Goal: Transaction & Acquisition: Purchase product/service

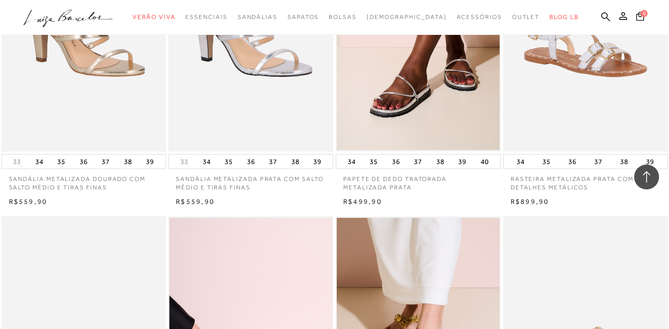
scroll to position [1444, 0]
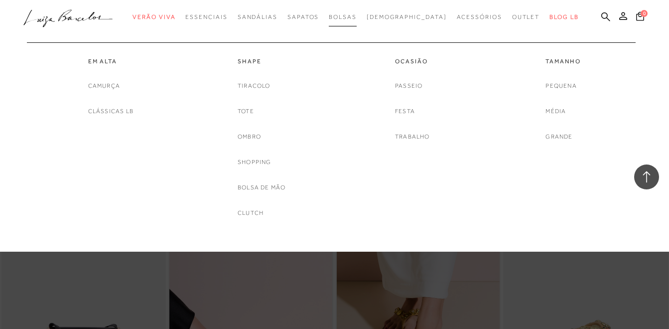
click at [357, 18] on span "Bolsas" at bounding box center [343, 16] width 28 height 7
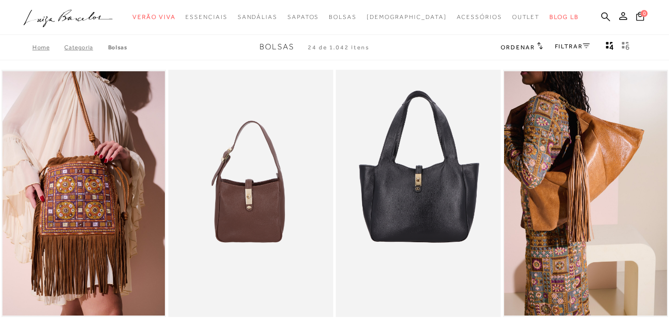
click at [517, 49] on span "Ordenar" at bounding box center [517, 47] width 34 height 7
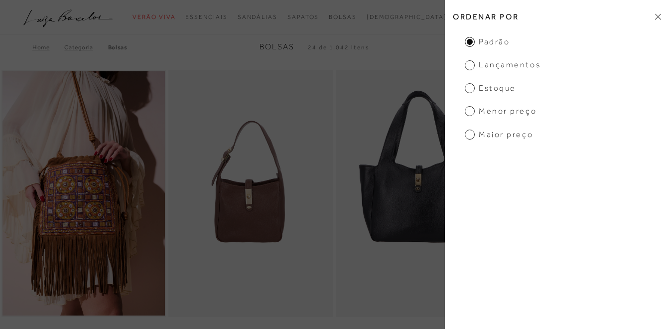
click at [503, 111] on span "Menor preço" at bounding box center [501, 111] width 72 height 11
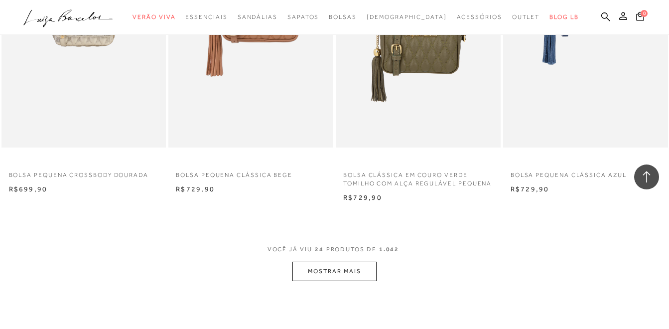
scroll to position [1770, 0]
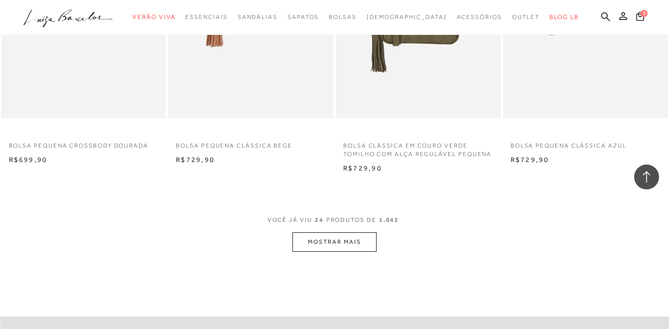
click at [435, 150] on p "BOLSA CLÁSSICA EM COURO VERDE TOMILHO COM ALÇA REGULÁVEL PEQUENA" at bounding box center [418, 146] width 165 height 23
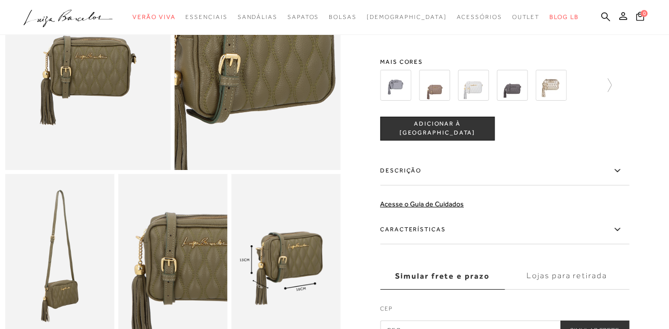
scroll to position [50, 0]
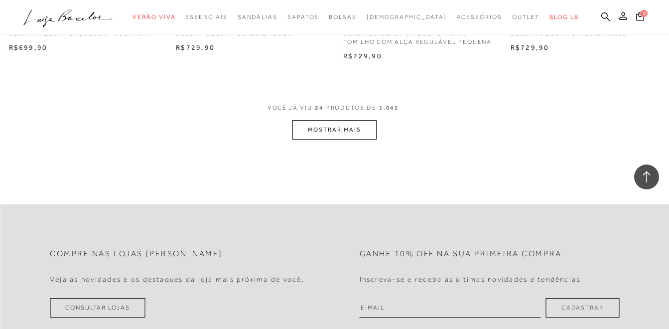
scroll to position [1883, 0]
click at [367, 123] on button "MOSTRAR MAIS" at bounding box center [334, 128] width 84 height 19
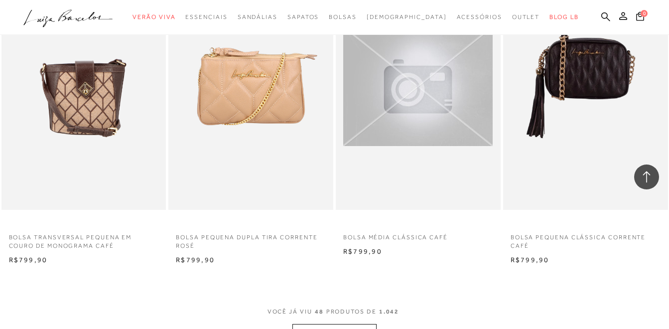
scroll to position [3575, 0]
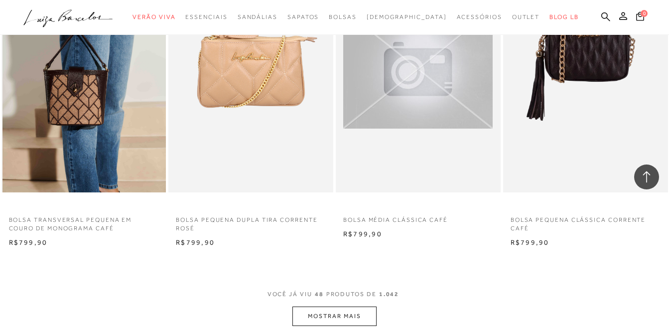
click at [70, 99] on img at bounding box center [84, 68] width 164 height 247
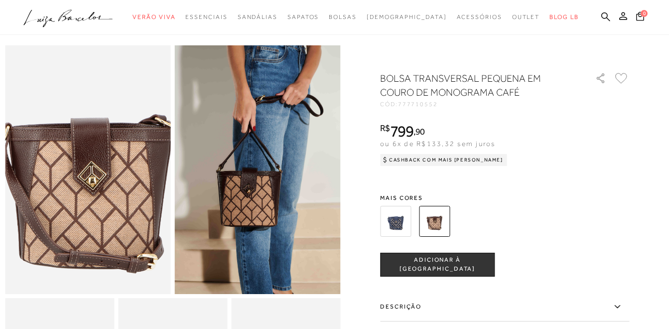
scroll to position [50, 0]
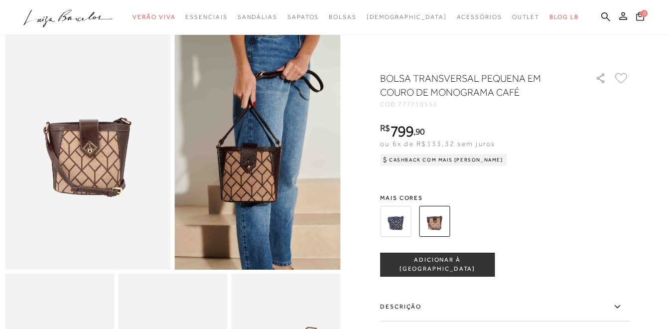
click at [406, 227] on img at bounding box center [395, 221] width 31 height 31
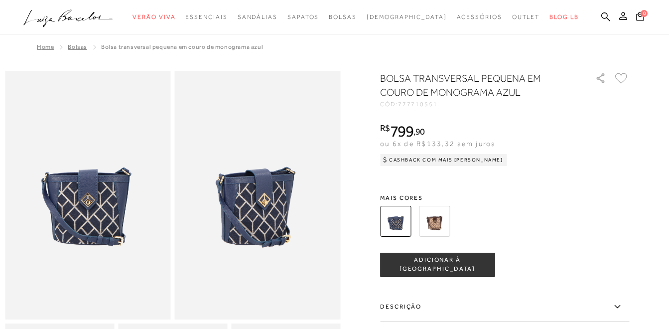
click at [436, 217] on img at bounding box center [434, 221] width 31 height 31
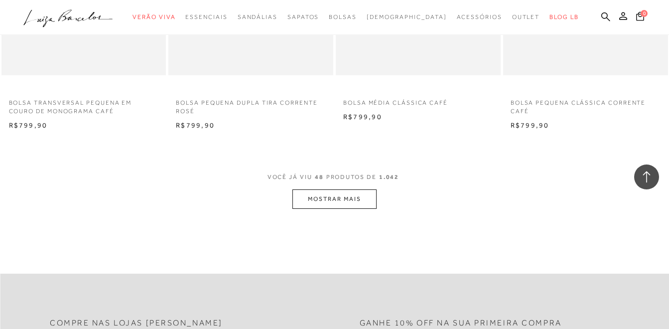
scroll to position [3784, 0]
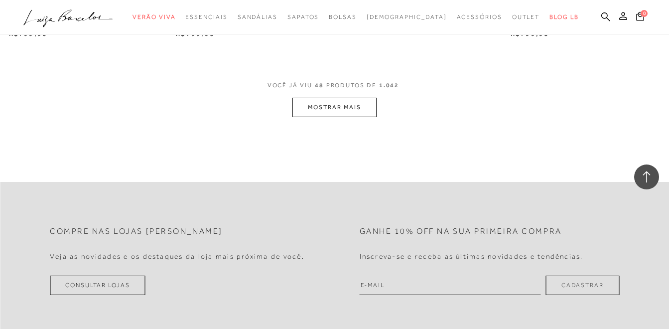
click at [335, 103] on button "MOSTRAR MAIS" at bounding box center [334, 107] width 84 height 19
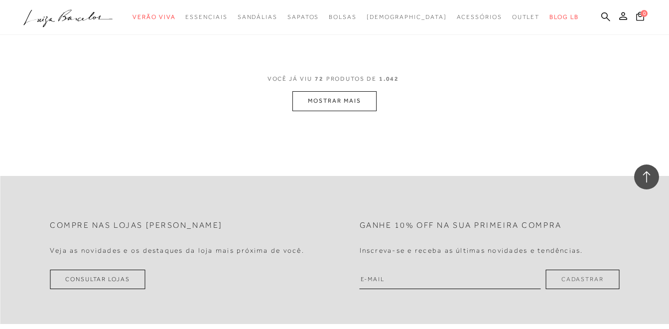
scroll to position [5726, 0]
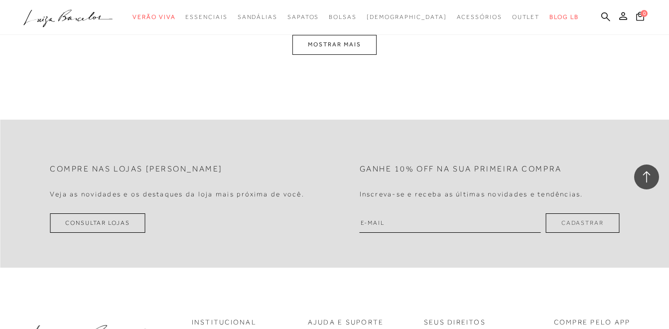
click at [311, 54] on button "MOSTRAR MAIS" at bounding box center [334, 44] width 84 height 19
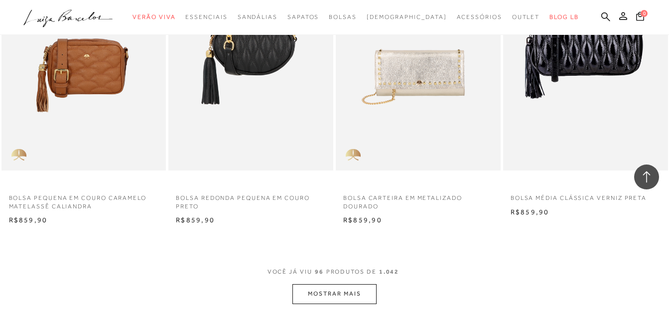
scroll to position [7581, 0]
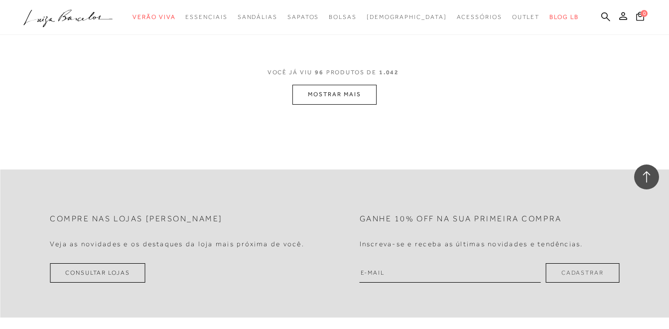
click at [335, 104] on button "MOSTRAR MAIS" at bounding box center [334, 94] width 84 height 19
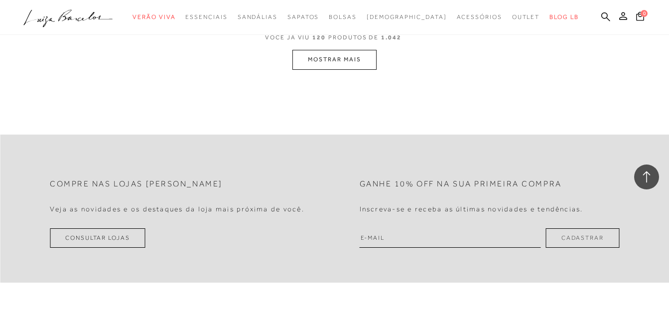
scroll to position [9373, 0]
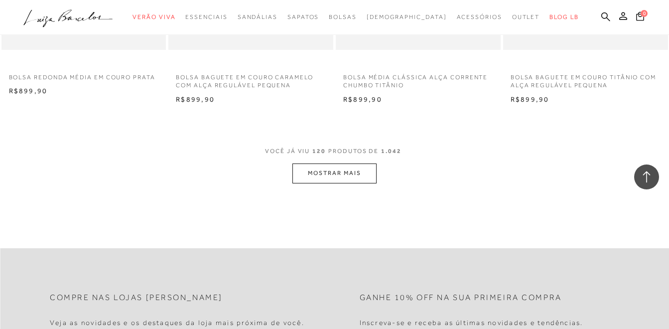
click at [343, 180] on button "MOSTRAR MAIS" at bounding box center [334, 172] width 84 height 19
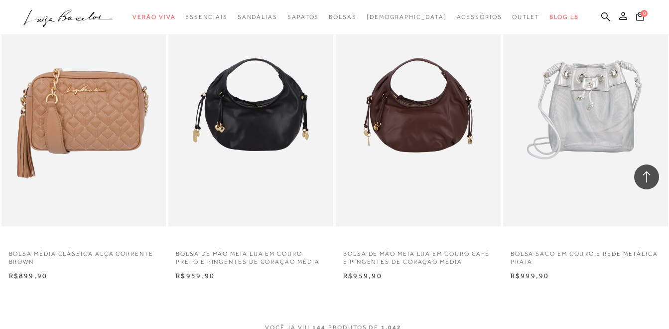
scroll to position [11166, 0]
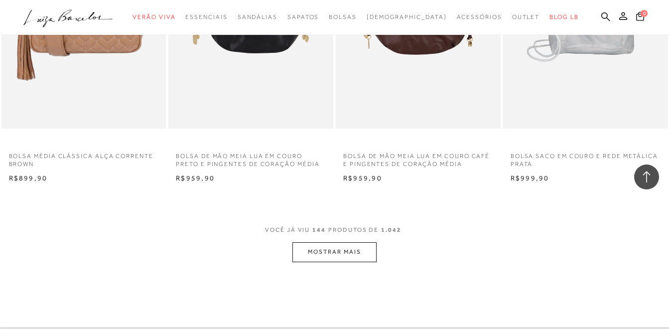
click at [317, 258] on button "MOSTRAR MAIS" at bounding box center [334, 251] width 84 height 19
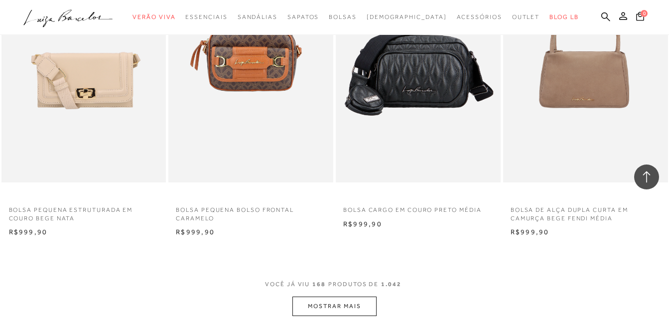
scroll to position [13257, 0]
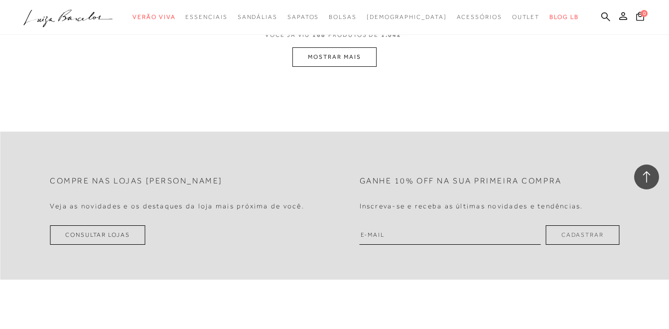
click at [301, 63] on button "MOSTRAR MAIS" at bounding box center [334, 56] width 84 height 19
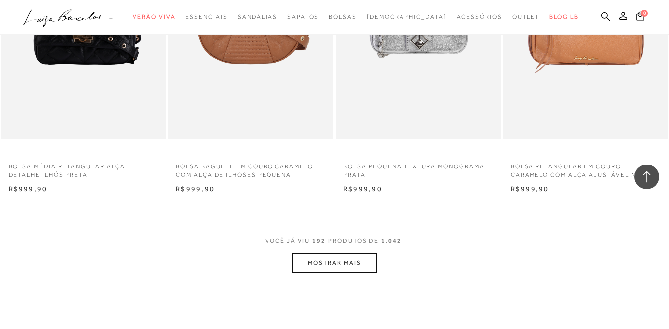
scroll to position [14995, 0]
